Goal: Information Seeking & Learning: Learn about a topic

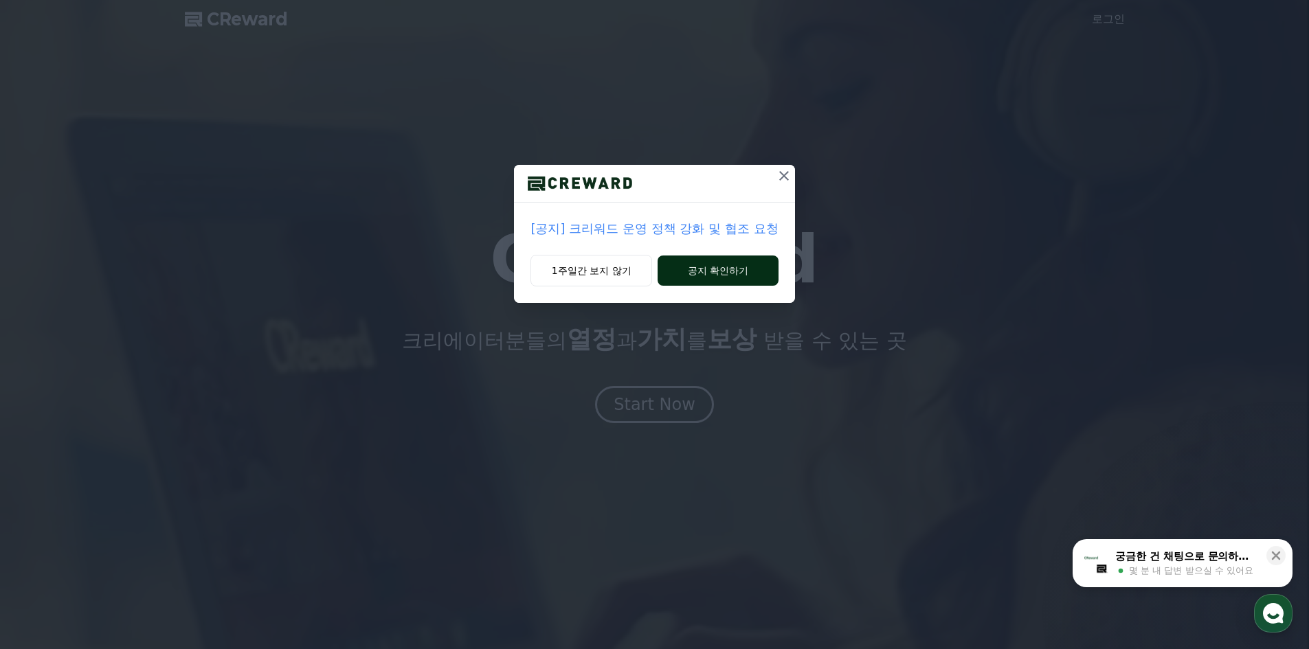
click at [737, 275] on button "공지 확인하기" at bounding box center [718, 271] width 120 height 30
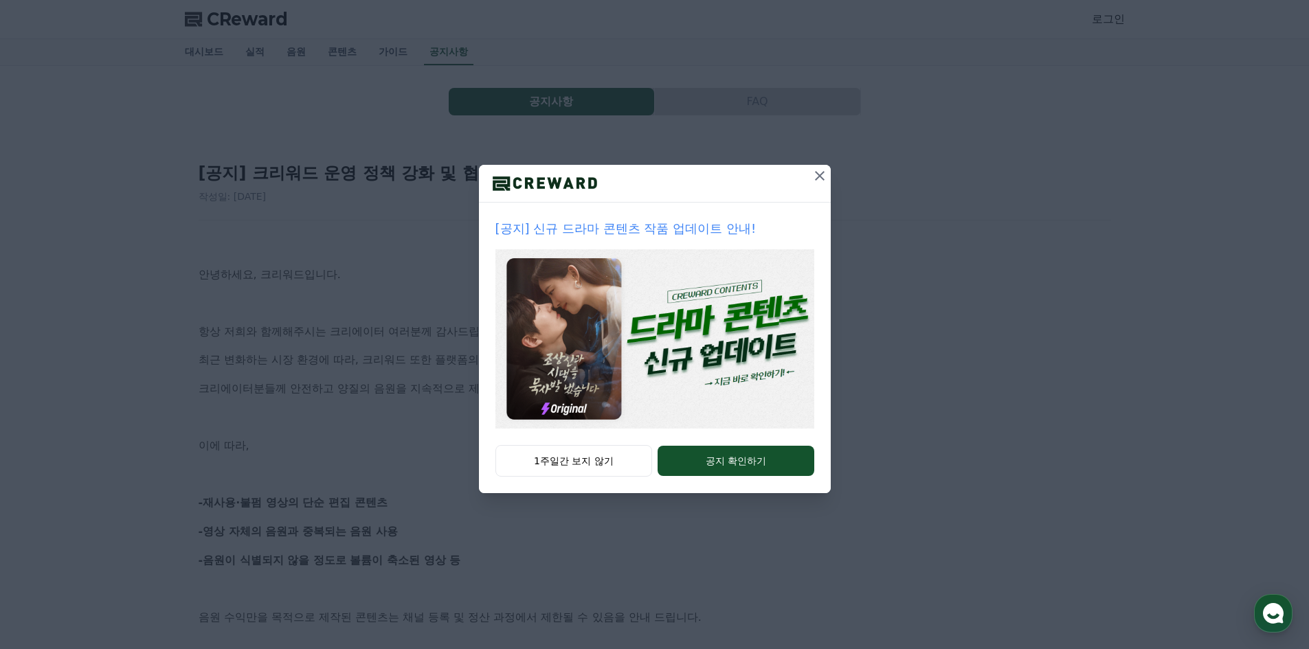
click at [817, 173] on icon at bounding box center [820, 176] width 10 height 10
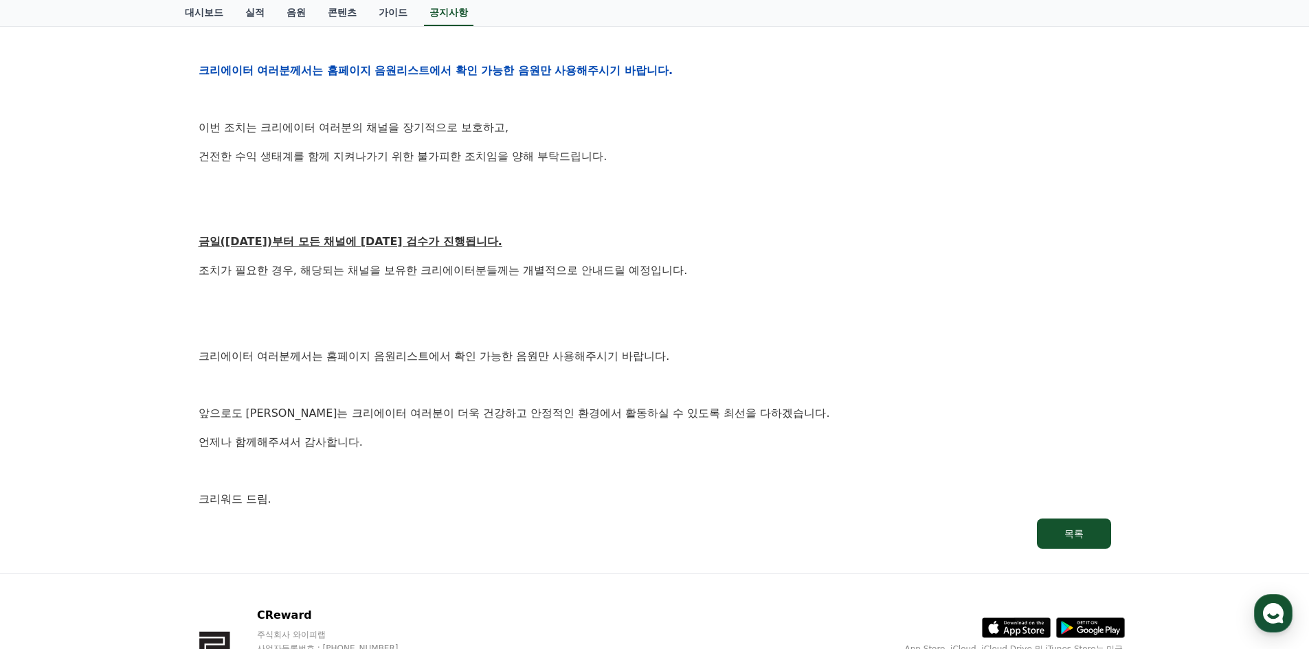
scroll to position [687, 0]
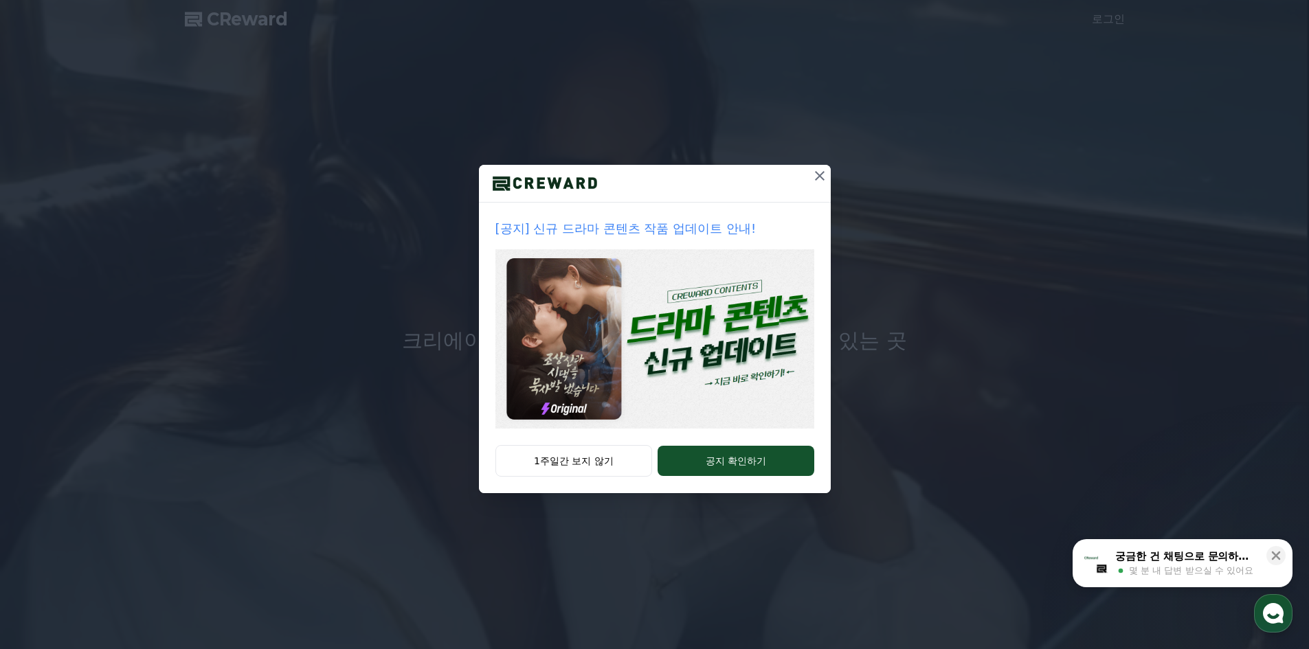
click at [825, 173] on icon at bounding box center [819, 176] width 16 height 16
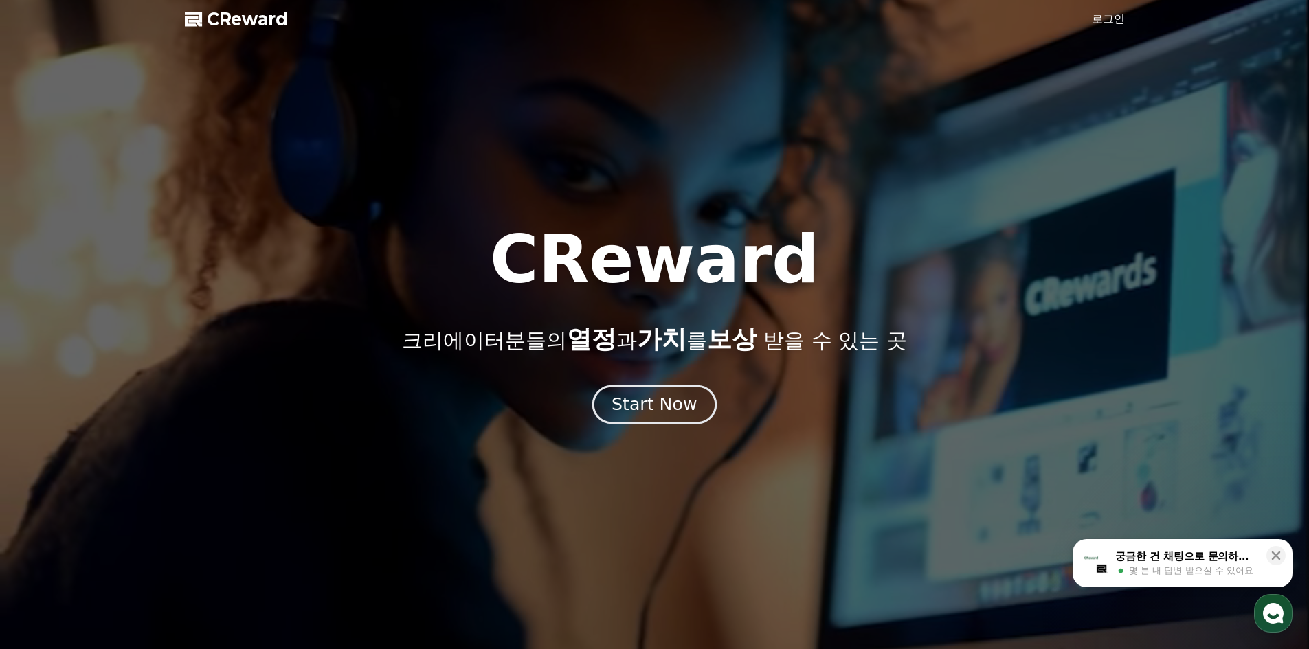
click at [673, 410] on div "Start Now" at bounding box center [654, 404] width 85 height 23
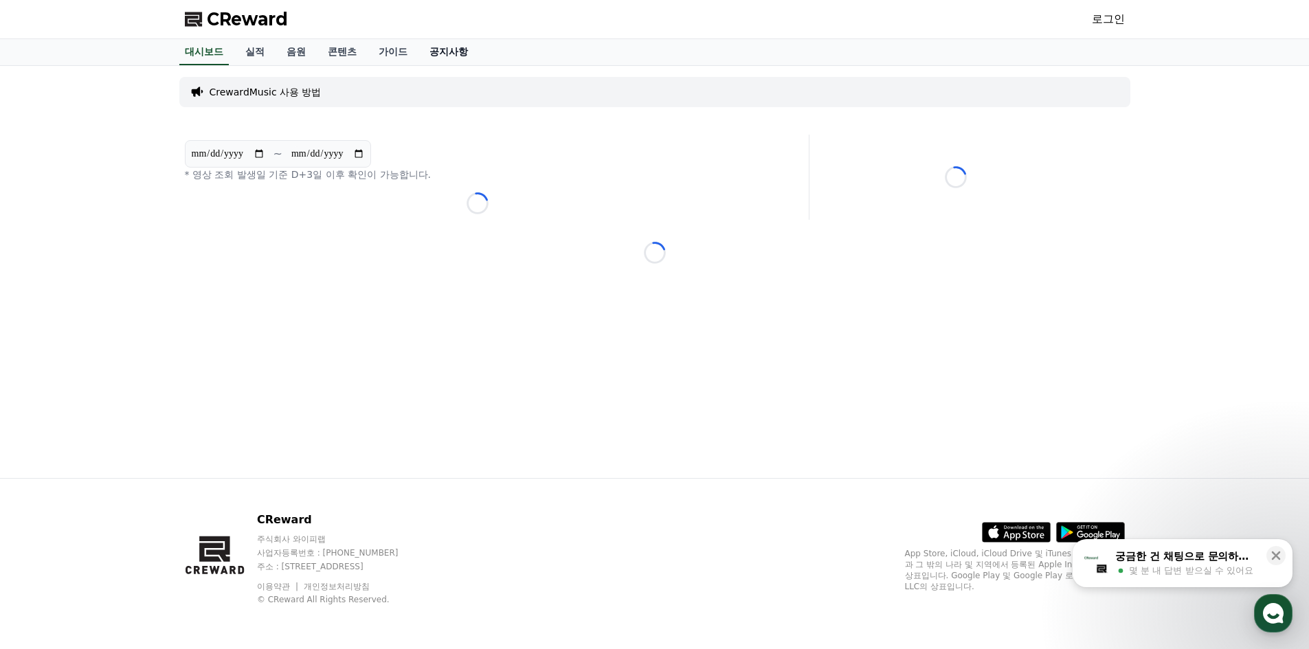
click at [456, 56] on link "공지사항" at bounding box center [448, 52] width 60 height 26
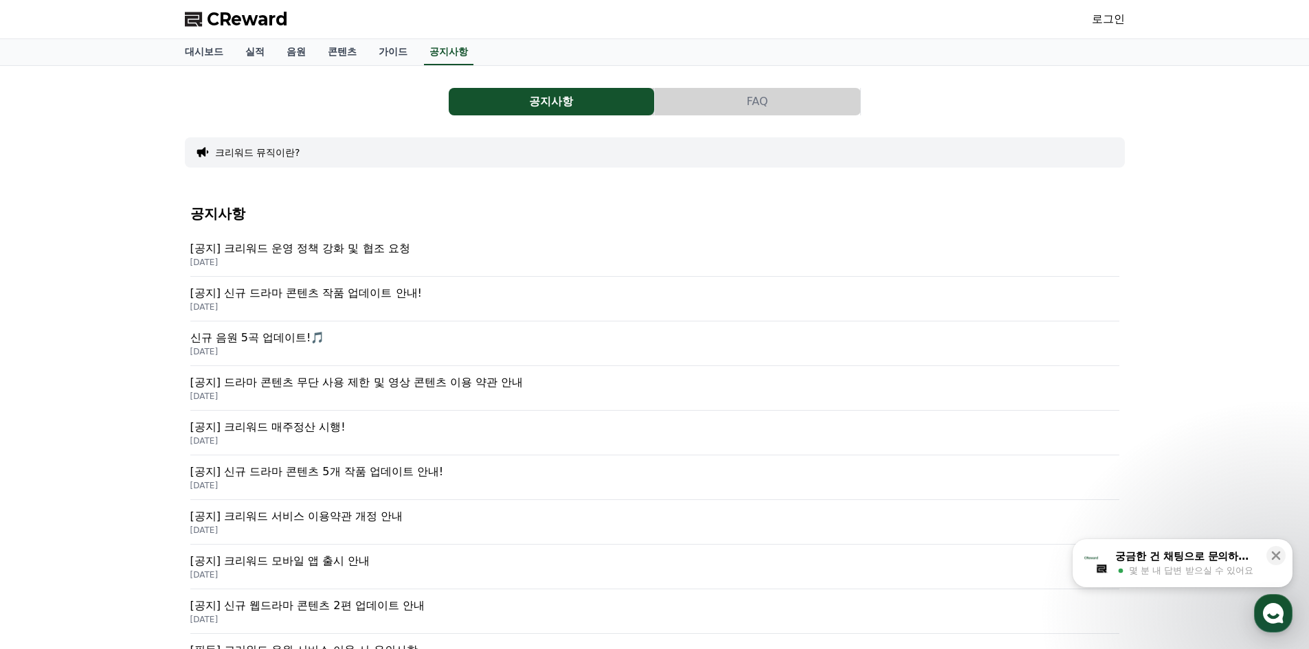
click at [356, 254] on p "[공지] 크리워드 운영 정책 강화 및 협조 요청" at bounding box center [654, 248] width 929 height 16
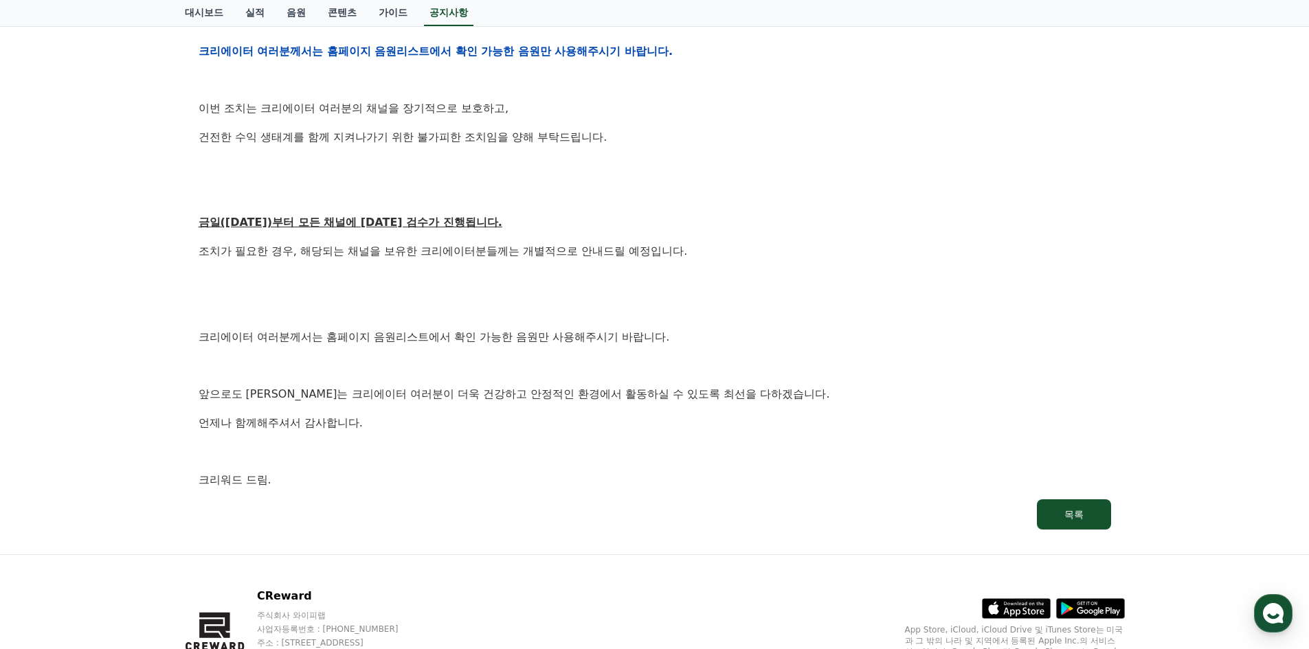
scroll to position [687, 0]
